Goal: Task Accomplishment & Management: Manage account settings

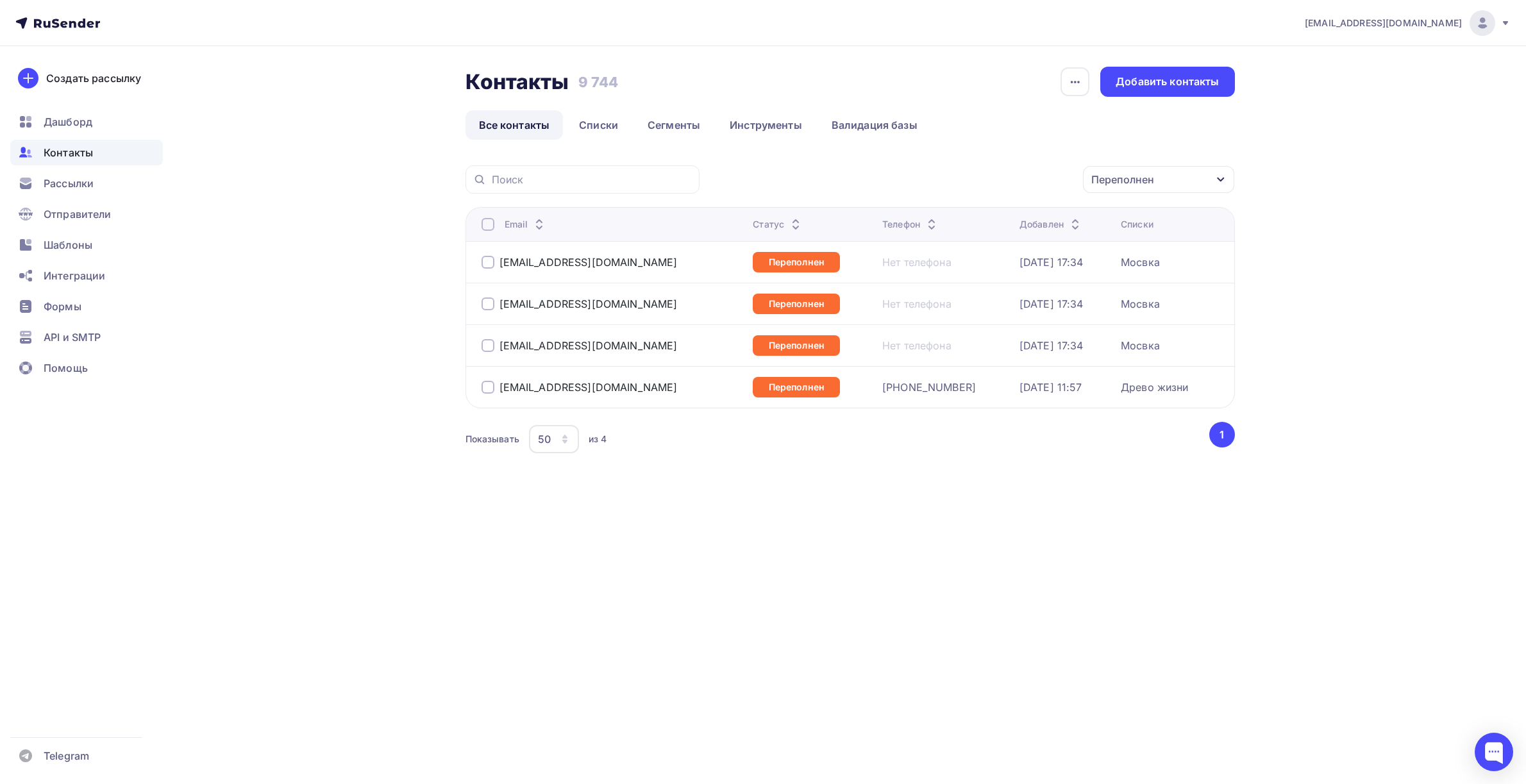
click at [484, 226] on div at bounding box center [488, 224] width 13 height 13
click at [495, 225] on div "Email" at bounding box center [612, 224] width 262 height 13
click at [491, 225] on div at bounding box center [488, 224] width 13 height 13
click at [1010, 194] on div "Действие Добавить в списки Исключить из списка Удалить Переполнен Статус Новый …" at bounding box center [850, 327] width 769 height 322
click at [1010, 186] on div "Действие" at bounding box center [987, 180] width 169 height 25
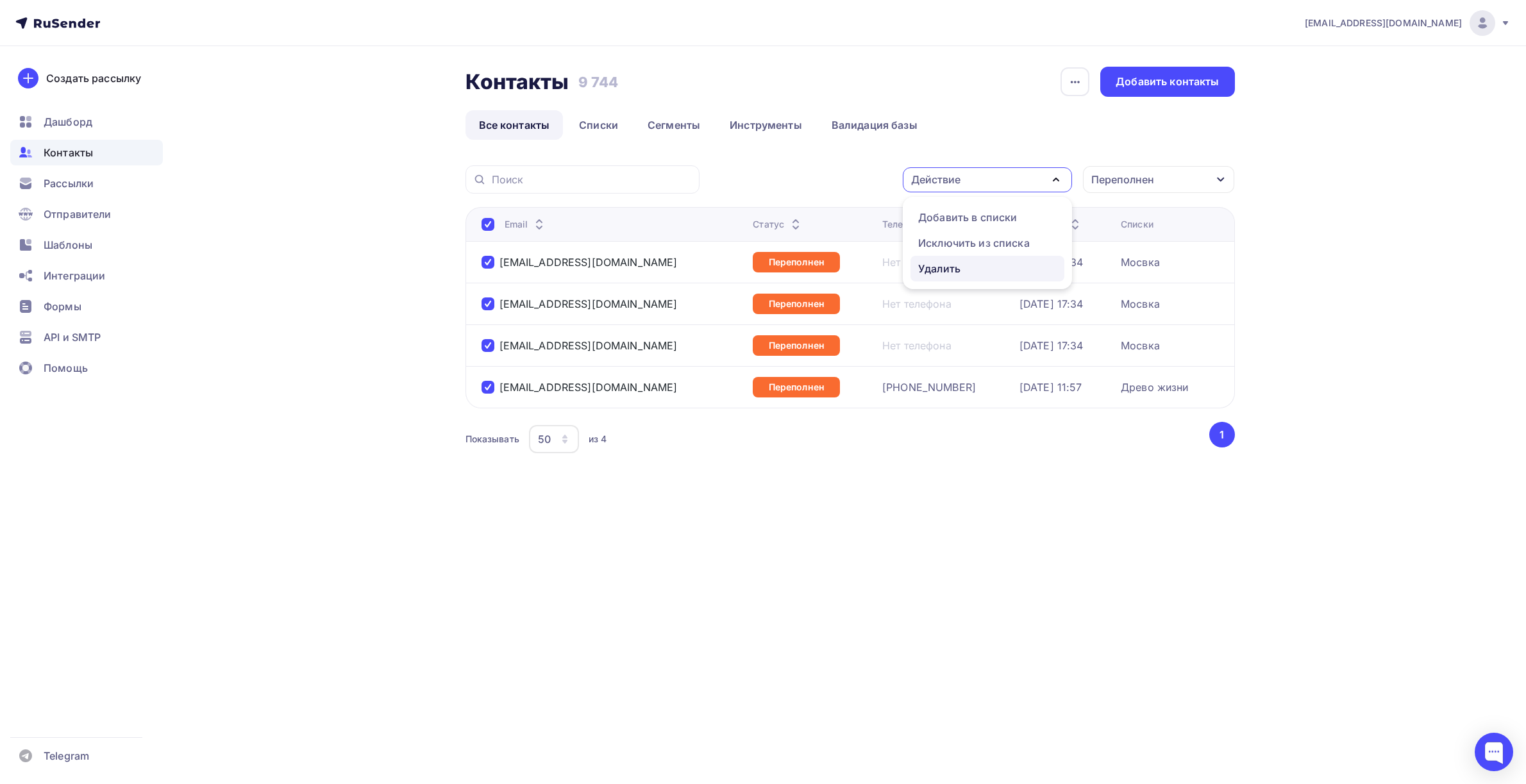
click at [1004, 267] on div "Удалить" at bounding box center [987, 269] width 139 height 16
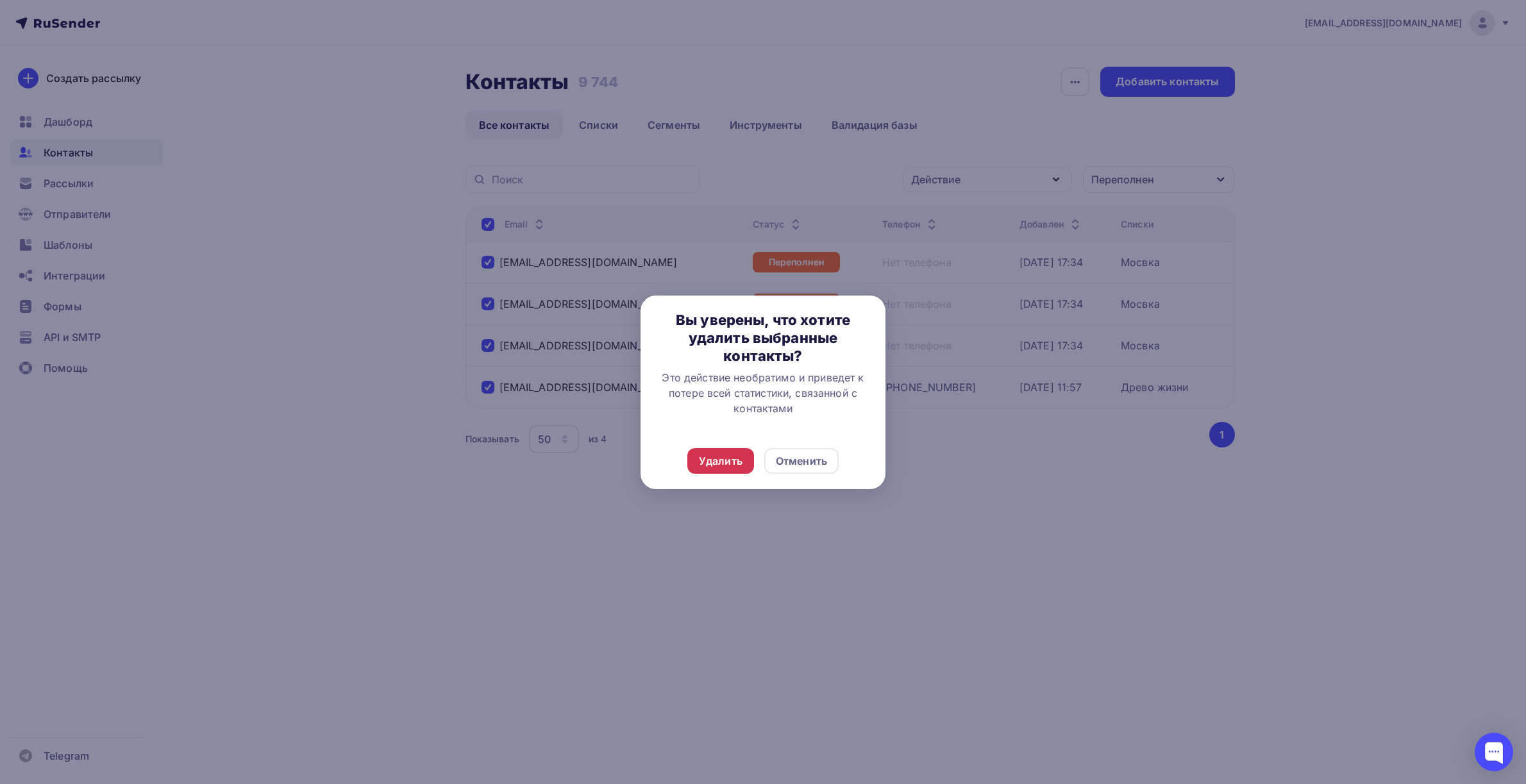
click at [726, 464] on div "Удалить" at bounding box center [721, 461] width 44 height 16
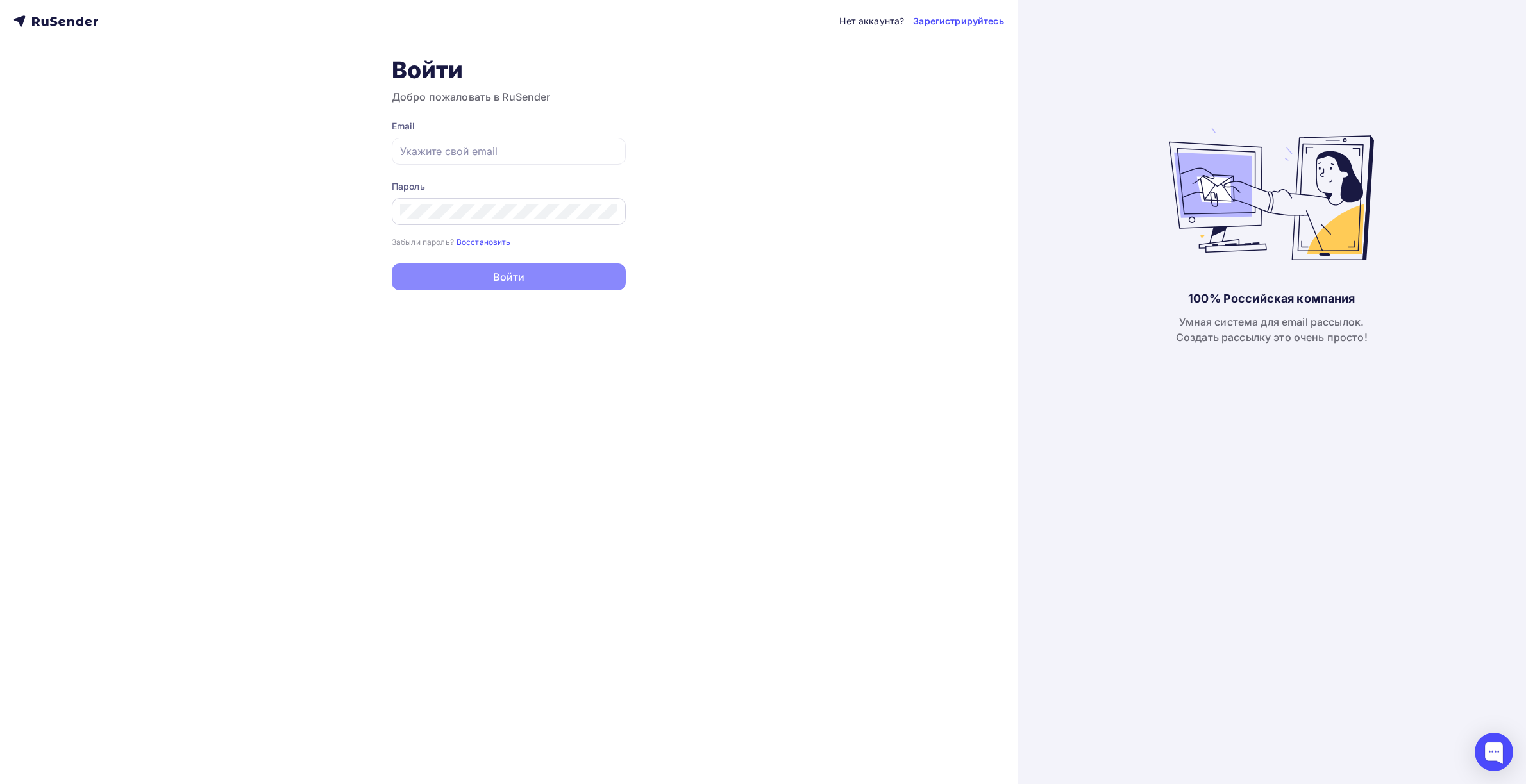
type input "[EMAIL_ADDRESS][DOMAIN_NAME]"
click at [562, 298] on div "Нет аккаунта? Зарегистрируйтесь Войти Добро пожаловать в RuSender Email [EMAIL_…" at bounding box center [508, 392] width 1018 height 784
click at [563, 281] on button "Войти" at bounding box center [508, 278] width 234 height 27
